Goal: Register for event/course

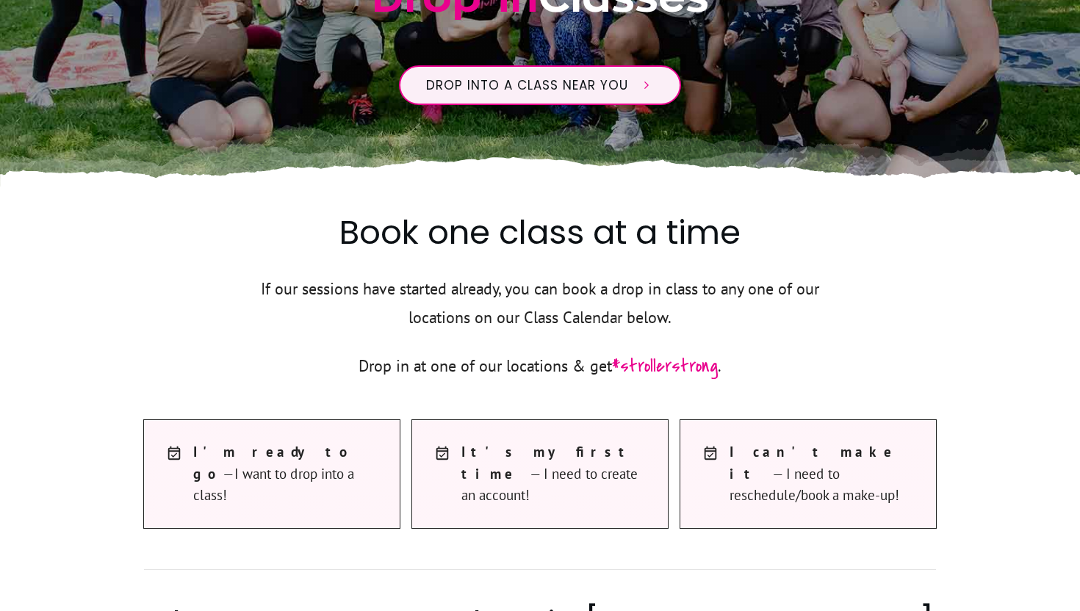
scroll to position [279, 0]
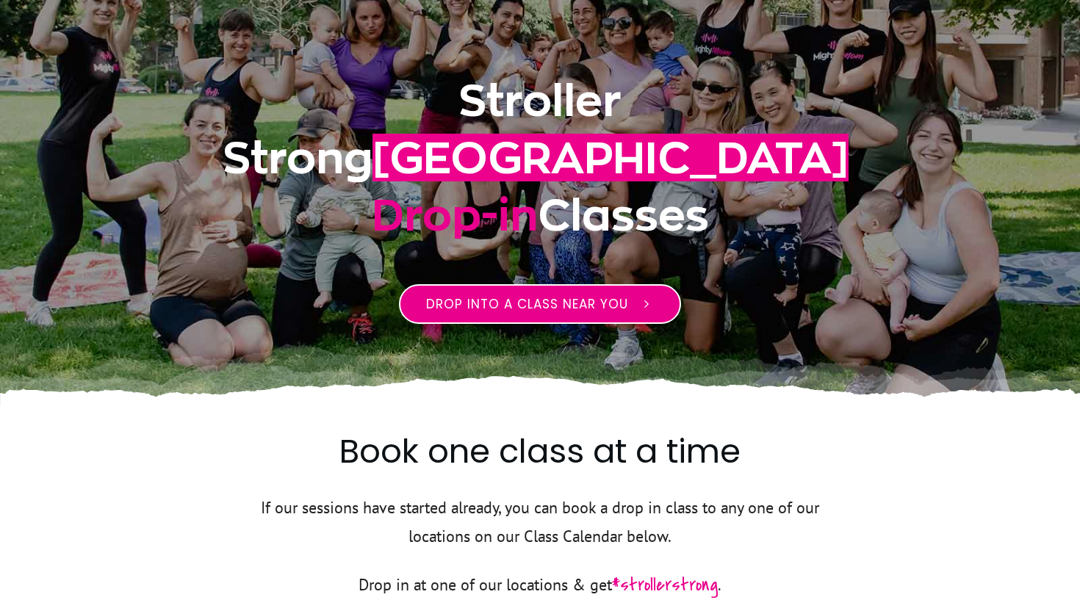
click at [531, 296] on span "Drop into a class near you" at bounding box center [527, 304] width 202 height 18
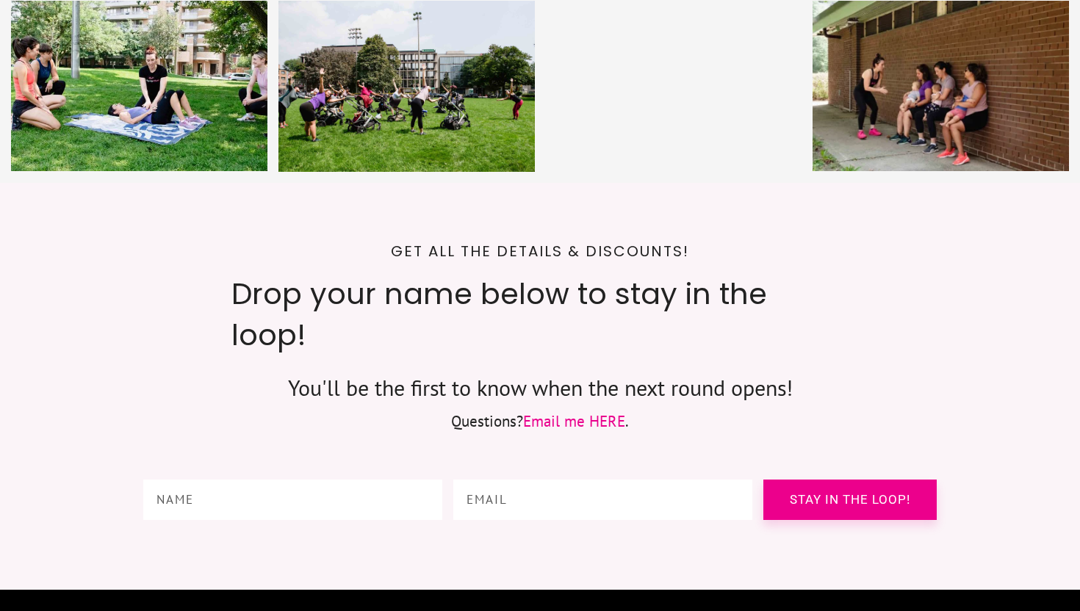
scroll to position [6998, 0]
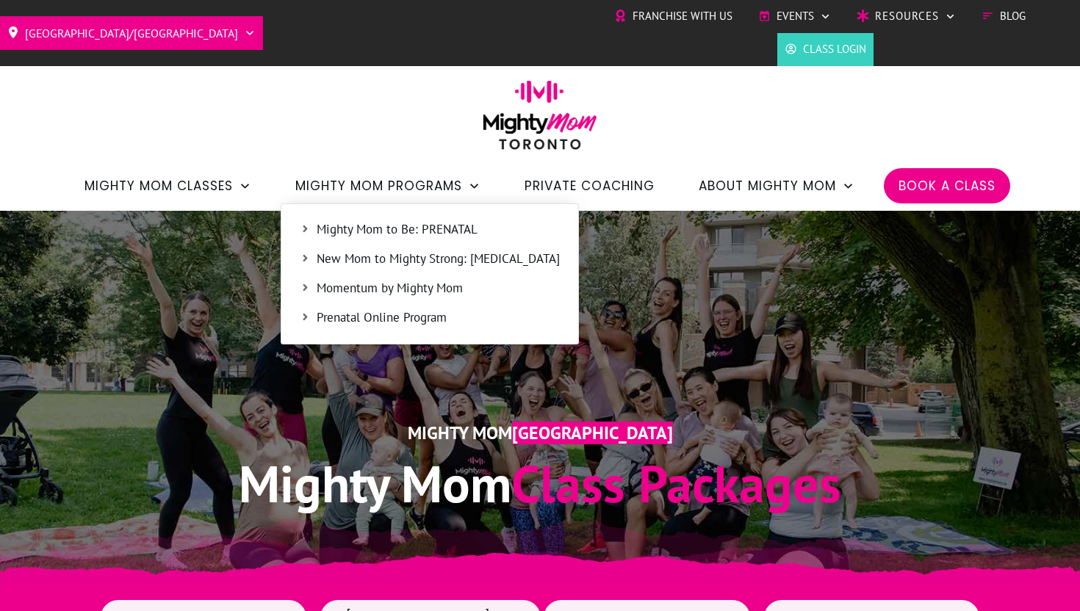
click at [450, 227] on span "Mighty Mom to Be: PRENATAL" at bounding box center [438, 229] width 243 height 19
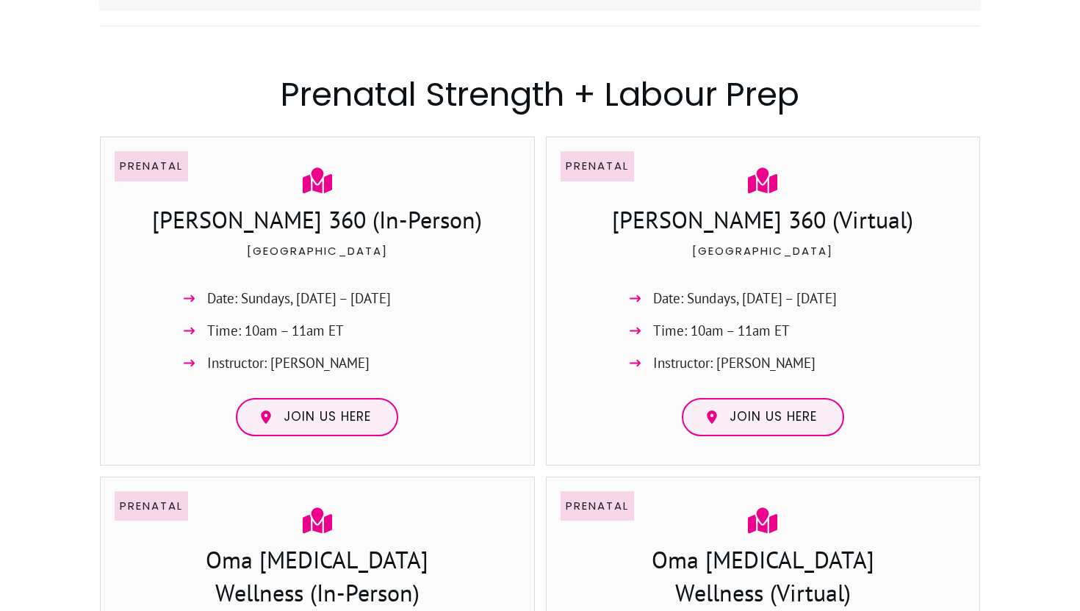
scroll to position [995, 0]
